Goal: Information Seeking & Learning: Learn about a topic

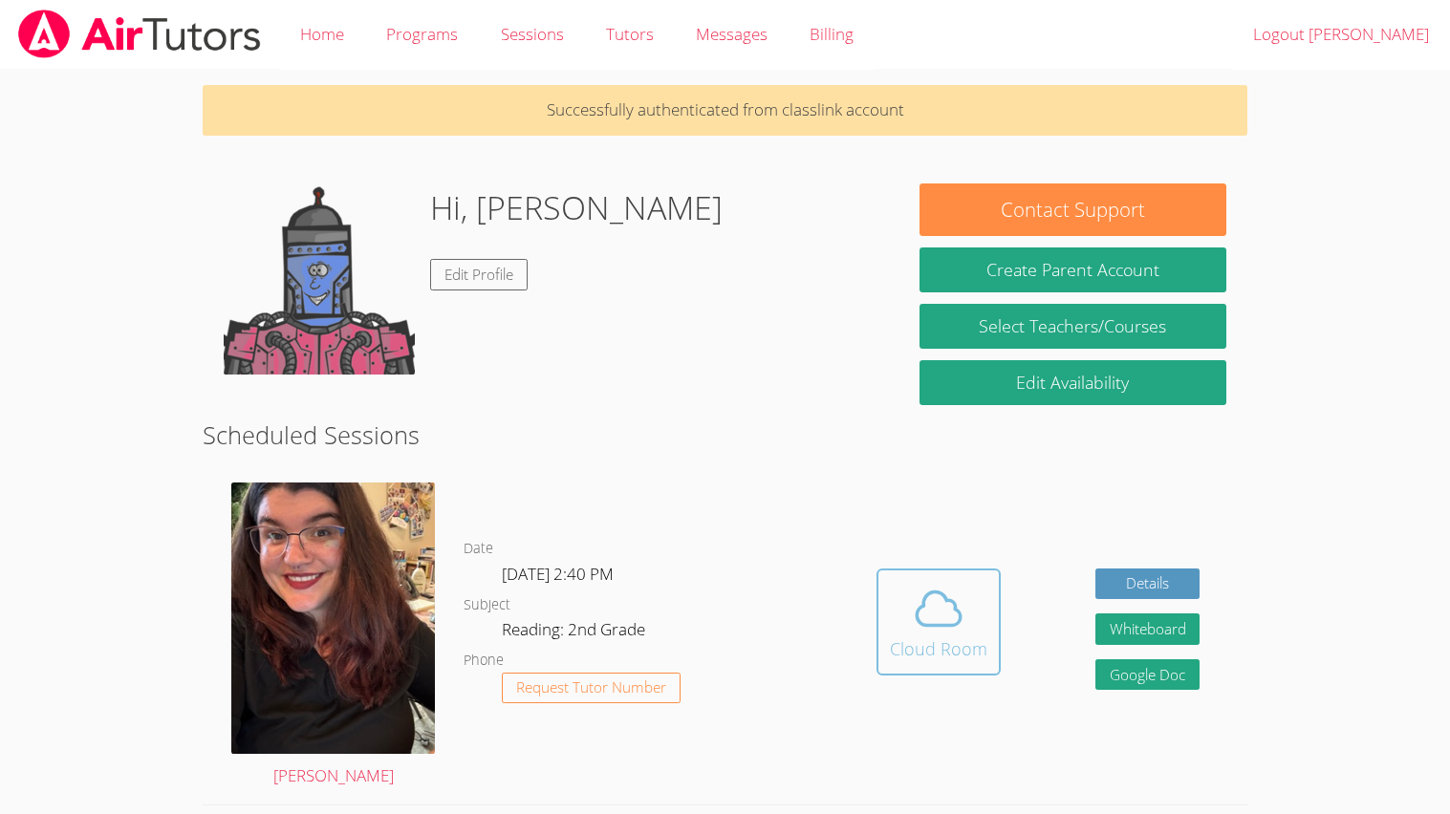
click at [895, 639] on div "Cloud Room" at bounding box center [938, 649] width 97 height 27
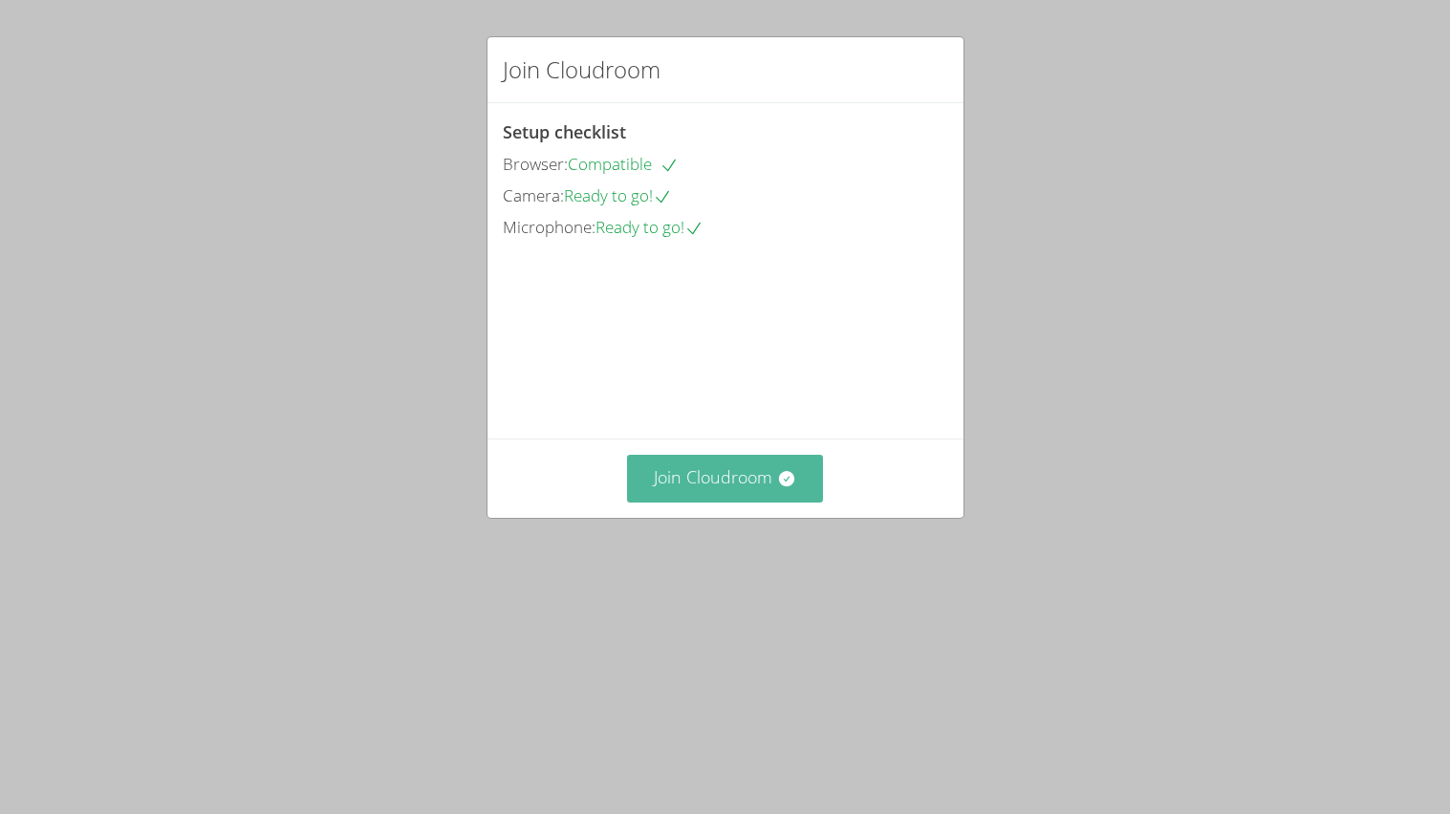
click at [778, 488] on icon at bounding box center [786, 478] width 19 height 19
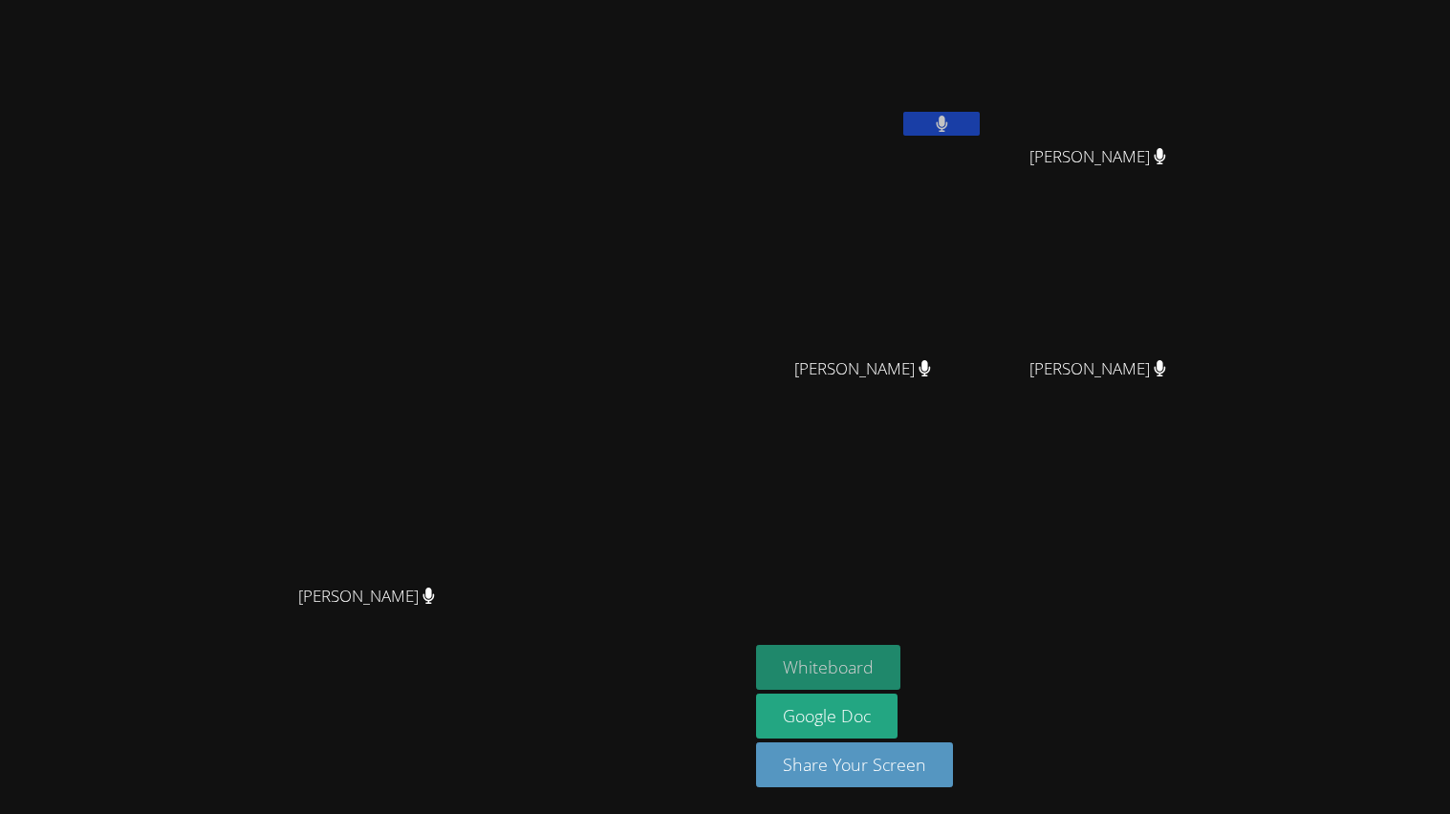
click at [900, 669] on button "Whiteboard" at bounding box center [828, 667] width 144 height 45
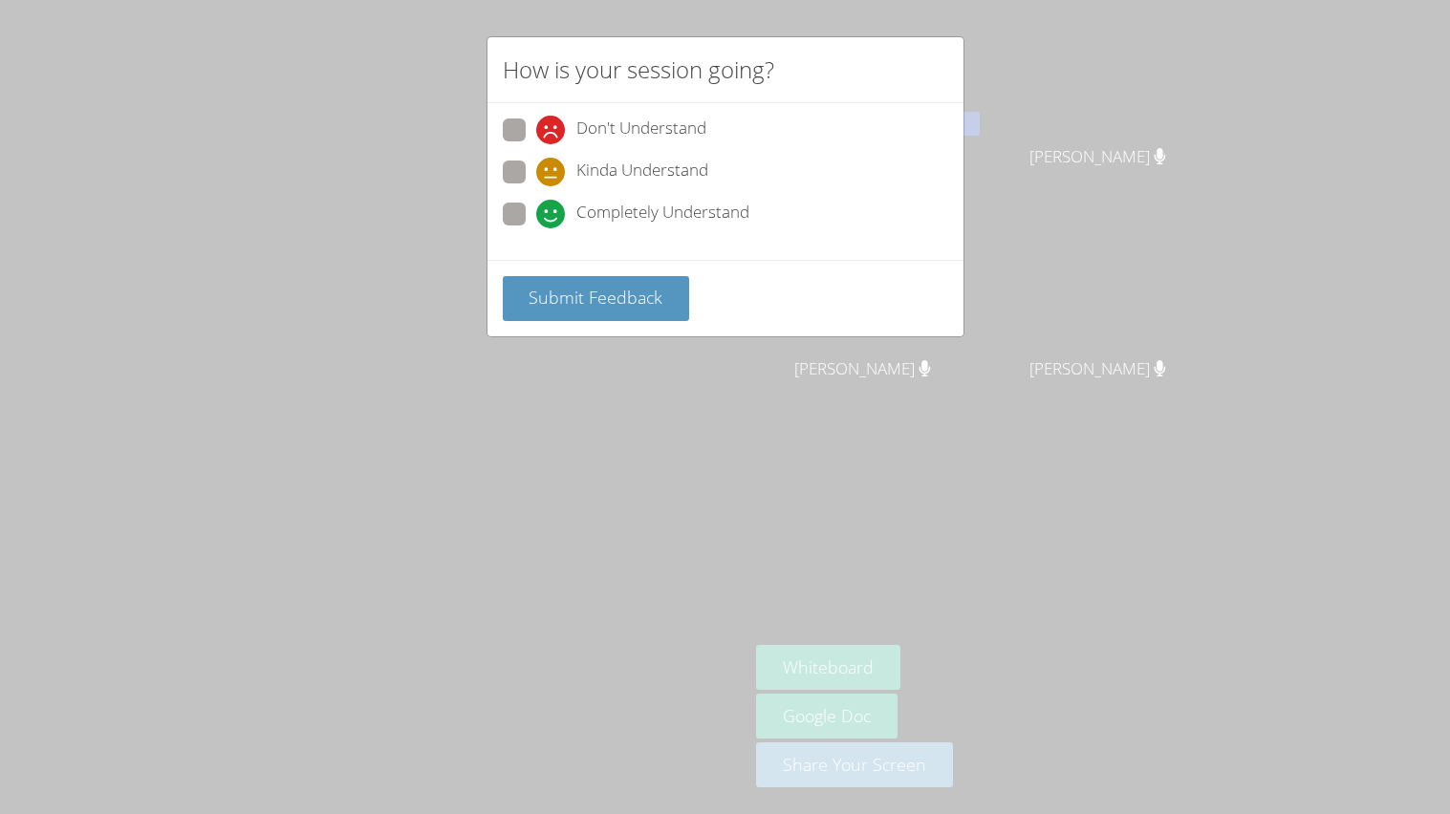
click at [977, 582] on div "How is your session going? Don't Understand Kinda Understand Completely Underst…" at bounding box center [725, 407] width 1450 height 814
click at [536, 186] on span at bounding box center [536, 186] width 0 height 0
click at [536, 175] on input "Kinda Understand" at bounding box center [544, 169] width 16 height 16
radio input "true"
click at [553, 289] on span "Submit Feedback" at bounding box center [596, 297] width 134 height 23
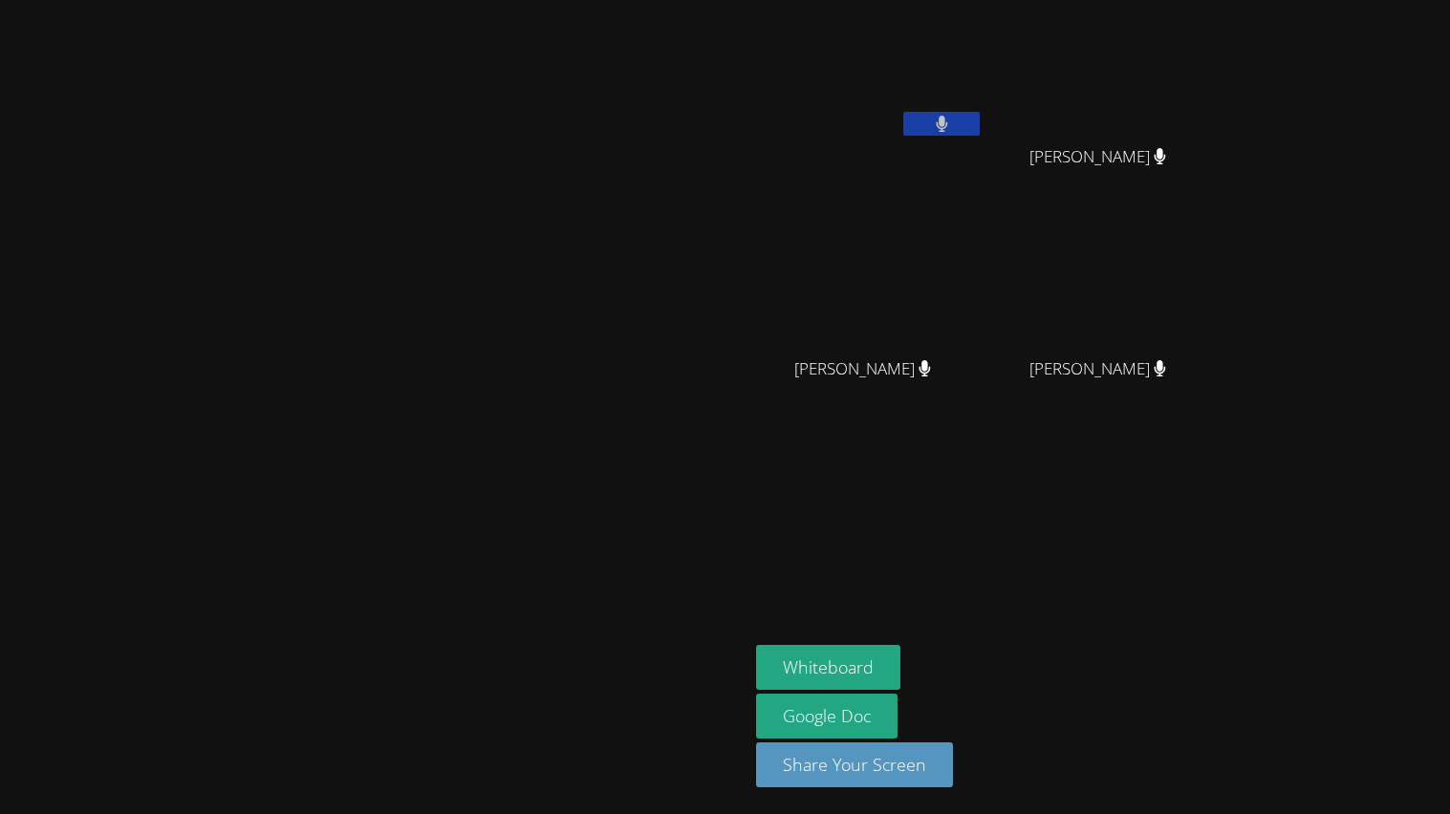
click at [518, 552] on video at bounding box center [374, 368] width 287 height 413
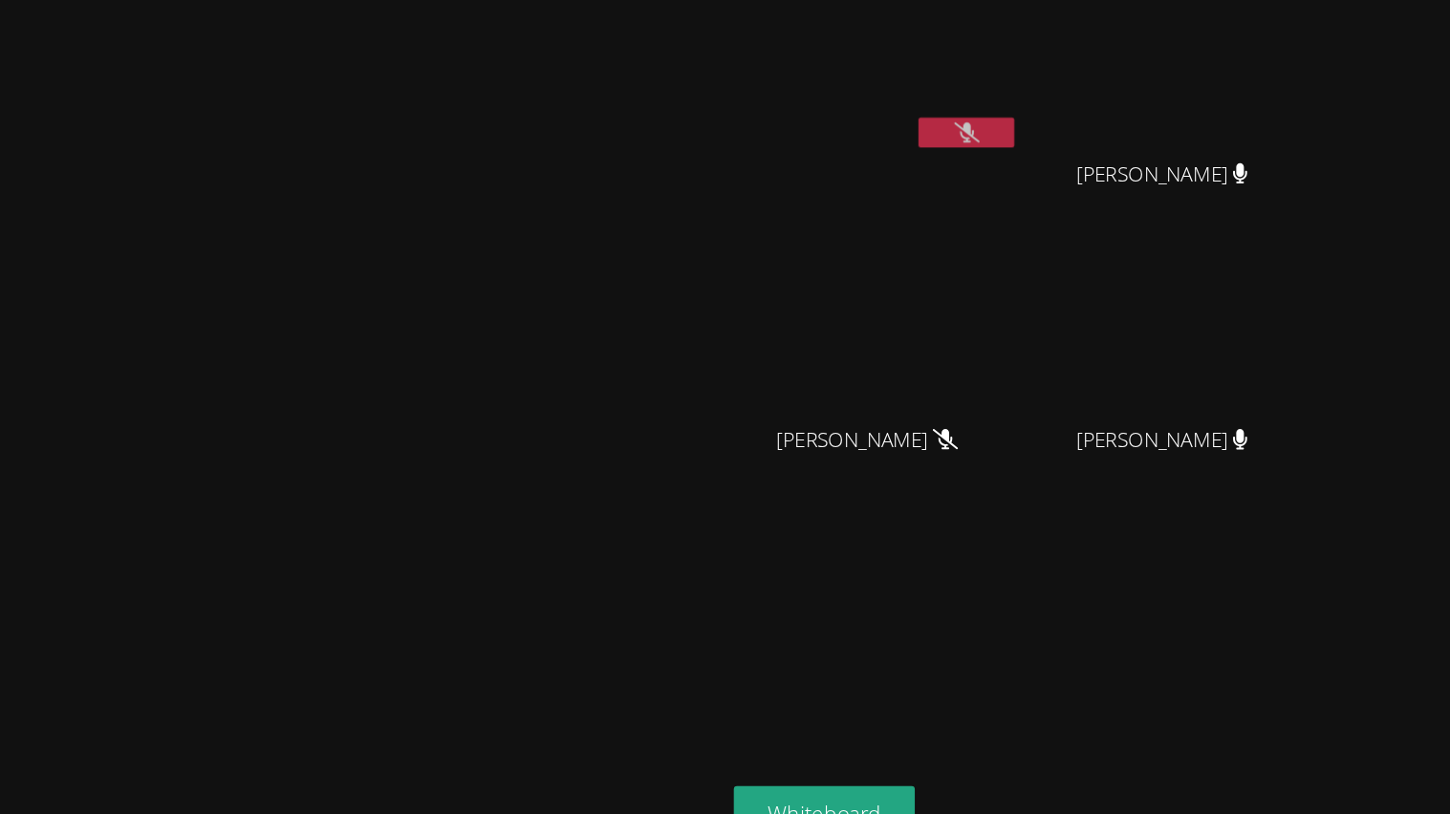
click at [952, 131] on icon at bounding box center [942, 124] width 20 height 16
